Goal: Check status: Check status

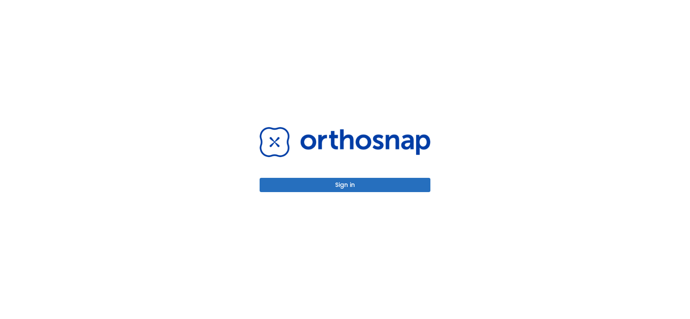
click at [314, 180] on button "Sign in" at bounding box center [345, 185] width 171 height 14
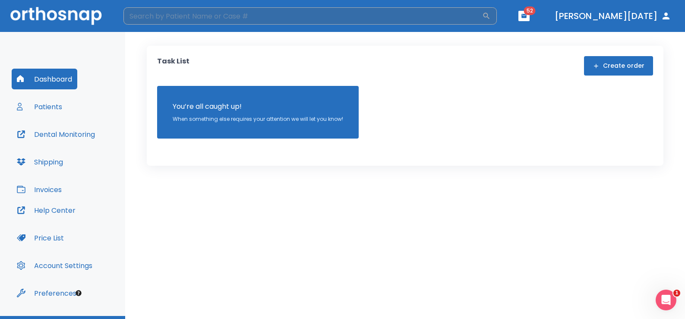
click at [279, 15] on input "search" at bounding box center [302, 15] width 359 height 17
click at [229, 9] on input "search" at bounding box center [302, 15] width 359 height 17
type input "e"
type input "[PERSON_NAME]"
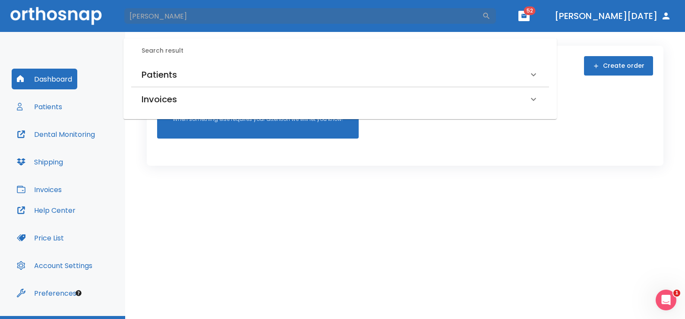
click at [157, 68] on h6 "Patients" at bounding box center [159, 75] width 35 height 14
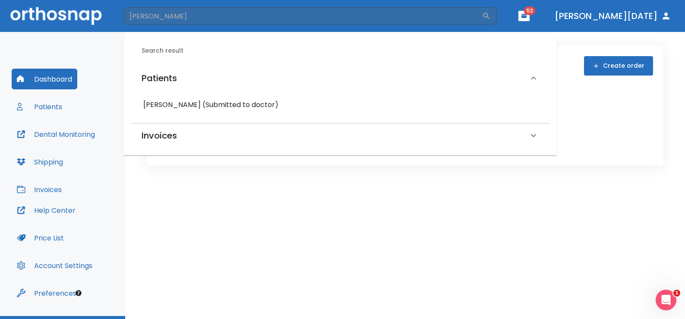
click at [173, 107] on h6 "[PERSON_NAME] (Submitted to doctor)" at bounding box center [340, 105] width 394 height 12
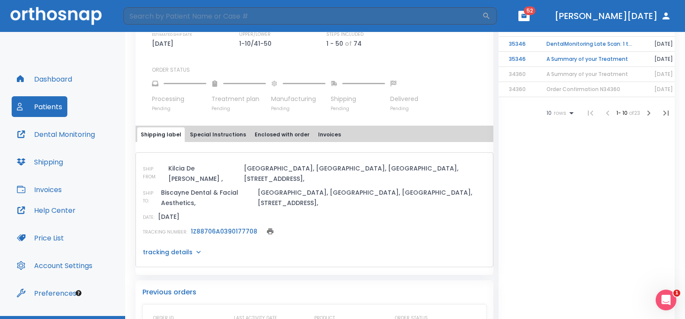
scroll to position [302, 0]
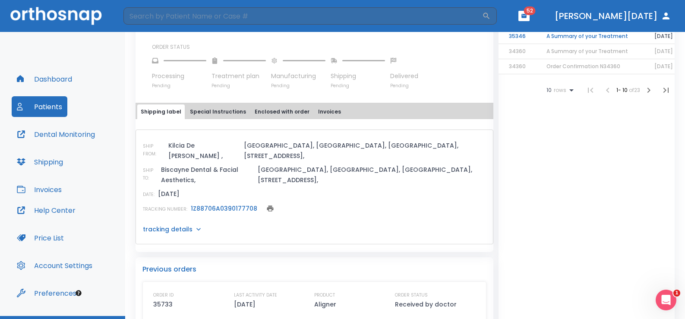
click at [230, 204] on link "1Z88706A0390177708" at bounding box center [224, 208] width 66 height 9
